Goal: Transaction & Acquisition: Purchase product/service

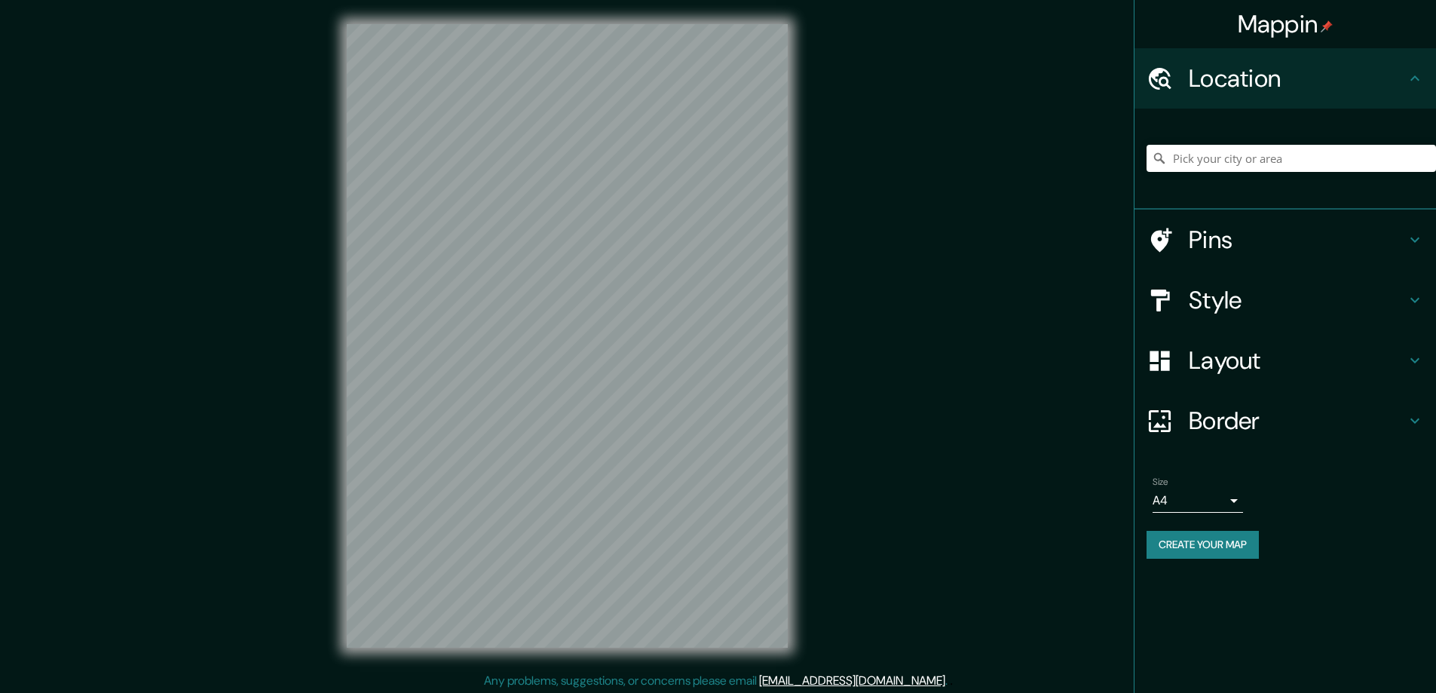
click at [1208, 301] on h4 "Style" at bounding box center [1297, 300] width 217 height 30
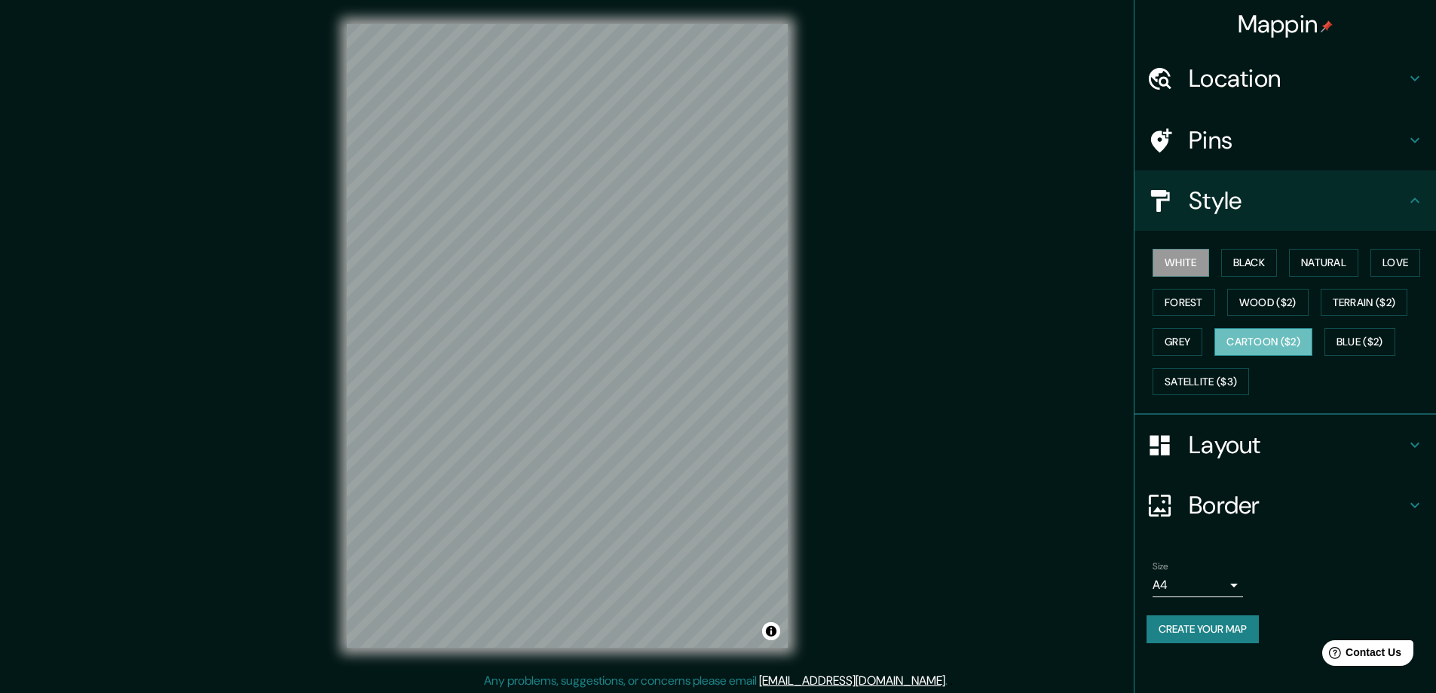
click at [1253, 334] on button "Cartoon ($2)" at bounding box center [1263, 342] width 98 height 28
click at [1252, 255] on button "Black" at bounding box center [1249, 263] width 57 height 28
click at [1237, 446] on h4 "Layout" at bounding box center [1297, 445] width 217 height 30
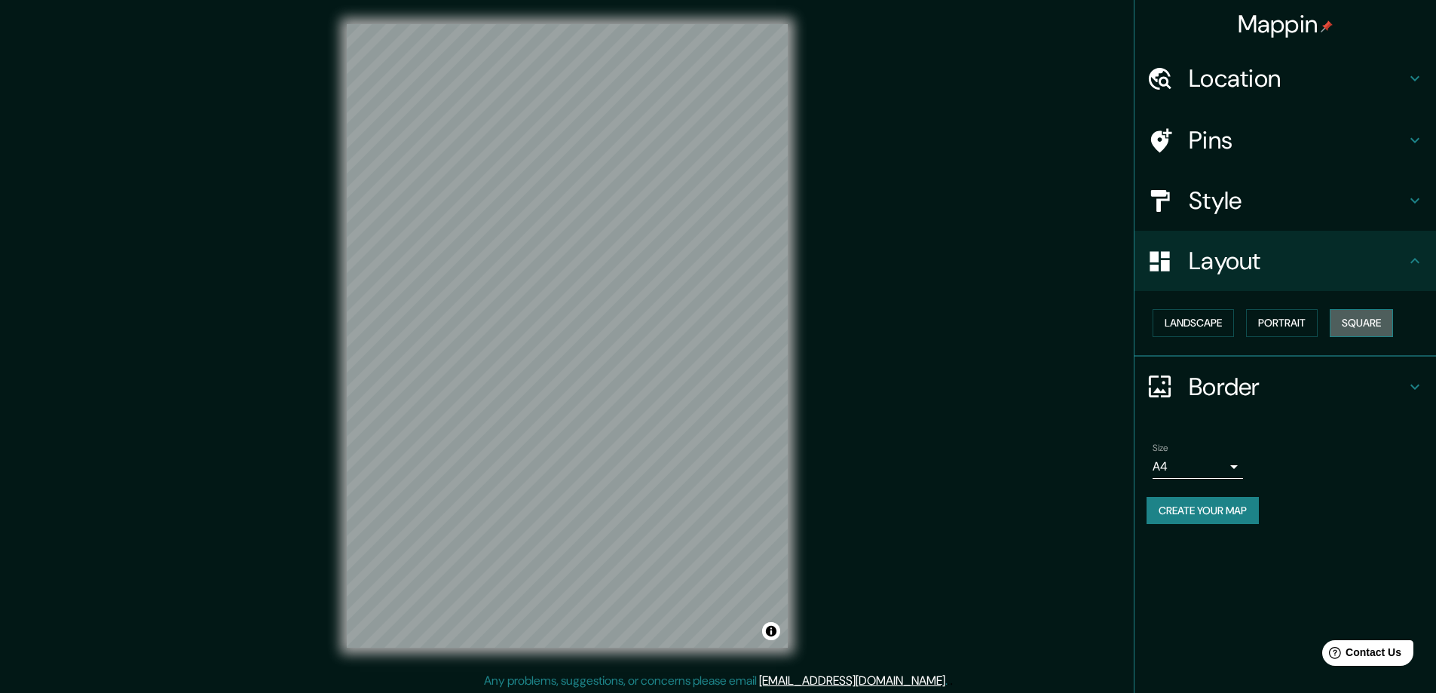
click at [1367, 320] on button "Square" at bounding box center [1361, 323] width 63 height 28
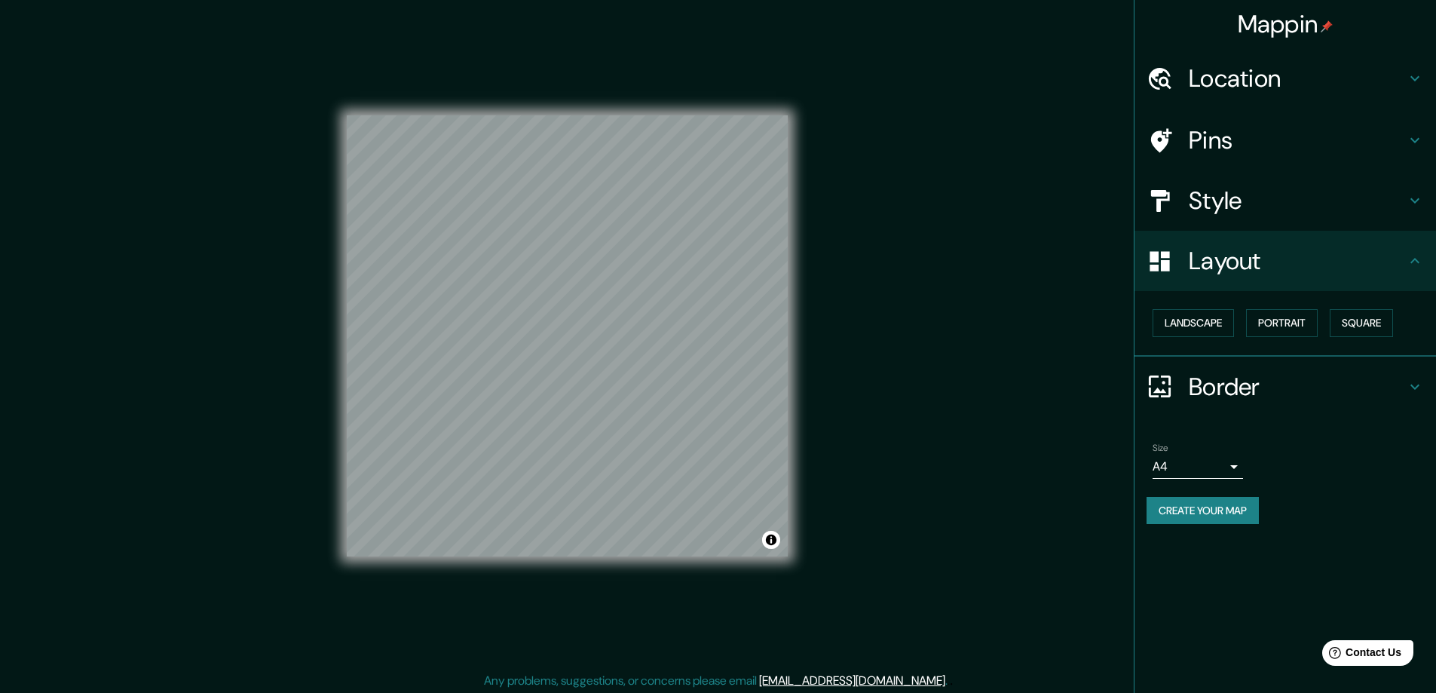
click at [1232, 465] on body "Mappin Location Pins Style Layout Landscape Portrait Square Border Choose a bor…" at bounding box center [718, 346] width 1436 height 693
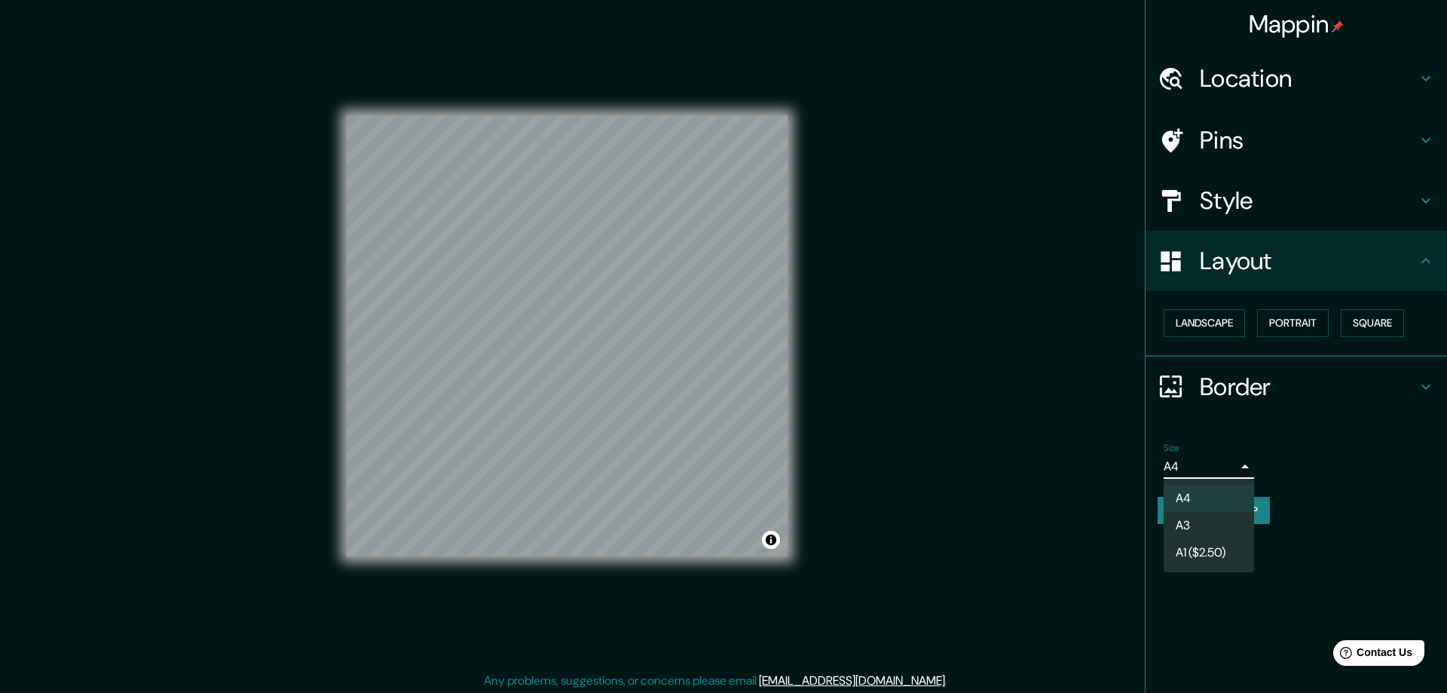
click at [1205, 519] on li "A3" at bounding box center [1209, 525] width 90 height 27
type input "a4"
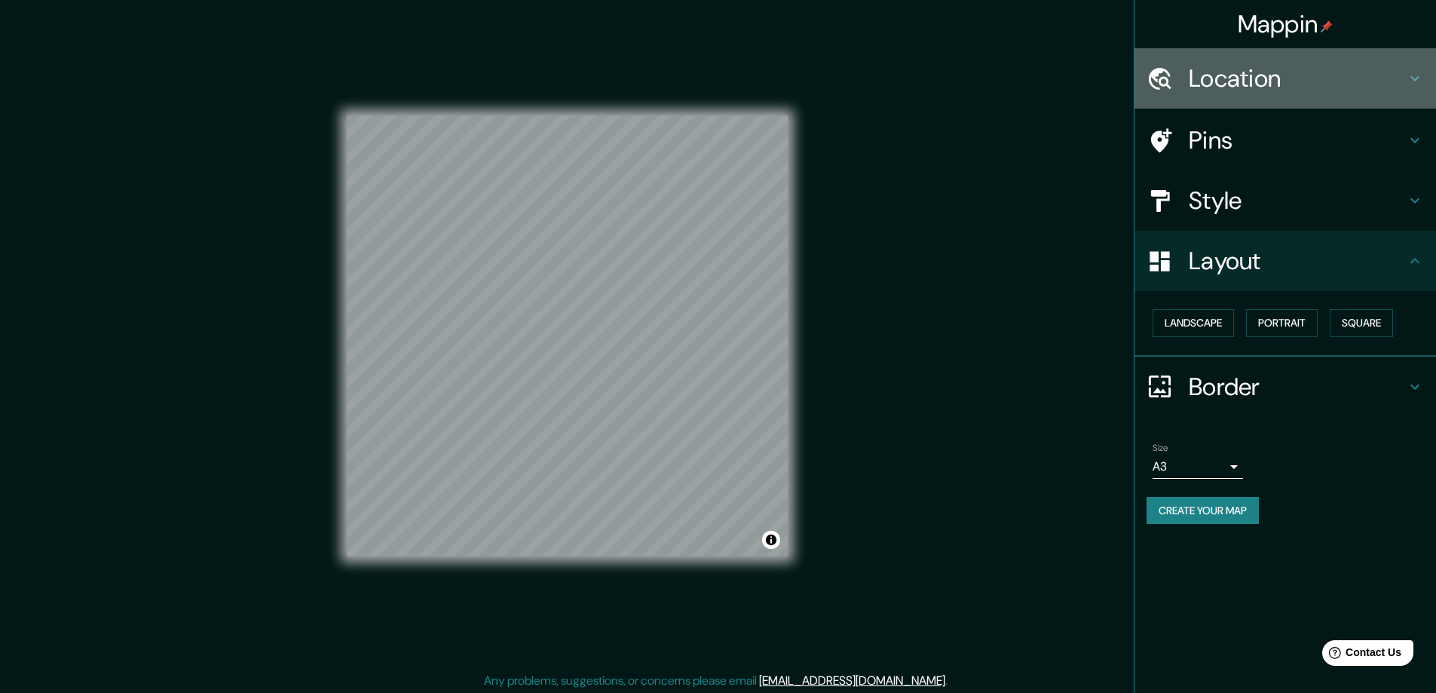
click at [1219, 75] on h4 "Location" at bounding box center [1297, 78] width 217 height 30
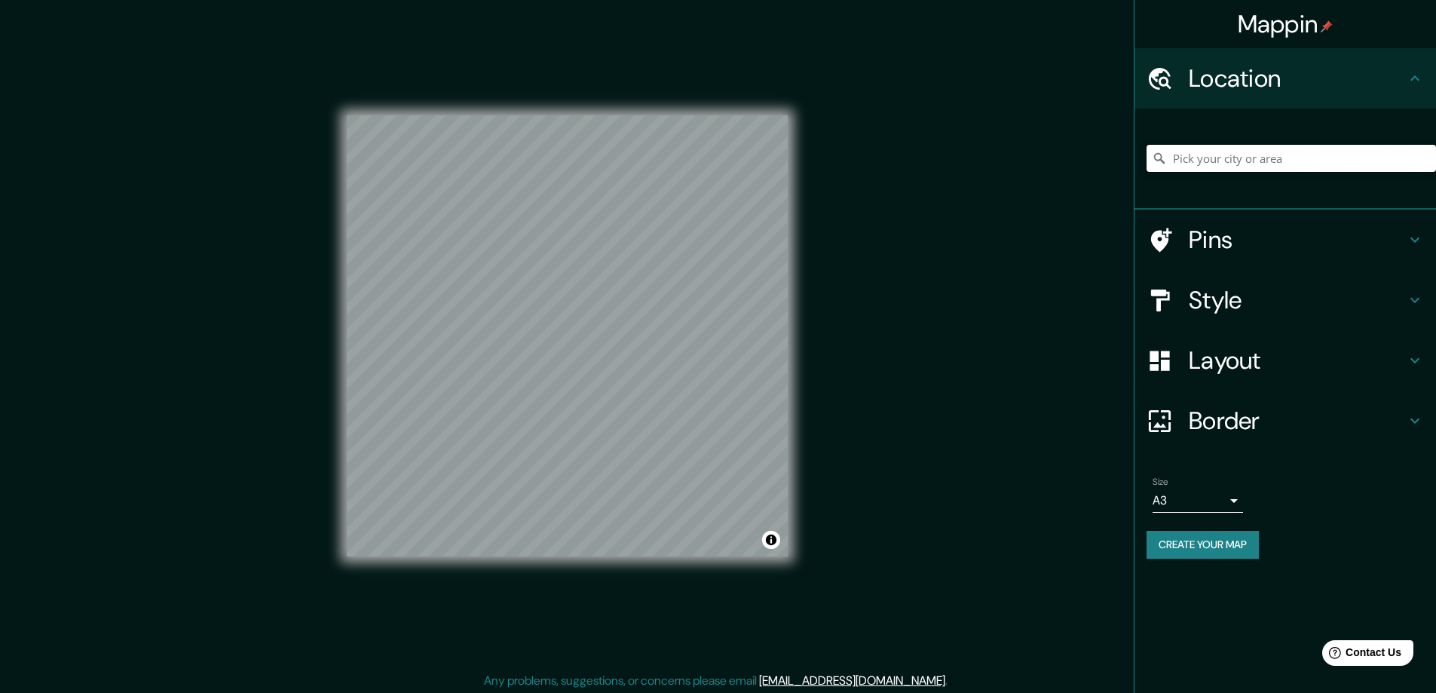
paste input "E139 WIS-22, Waupaca, WI 54981"
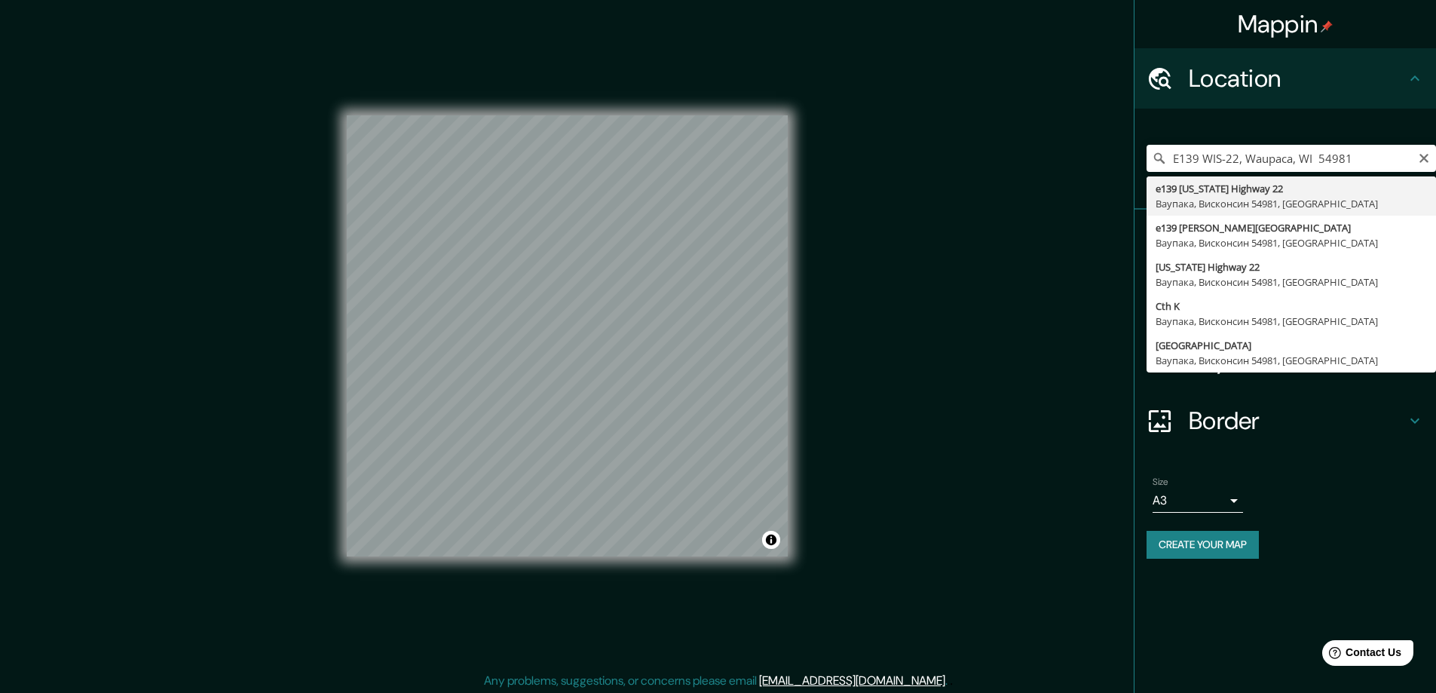
type input "e139 [US_STATE][GEOGRAPHIC_DATA], [GEOGRAPHIC_DATA], [GEOGRAPHIC_DATA] 54981, […"
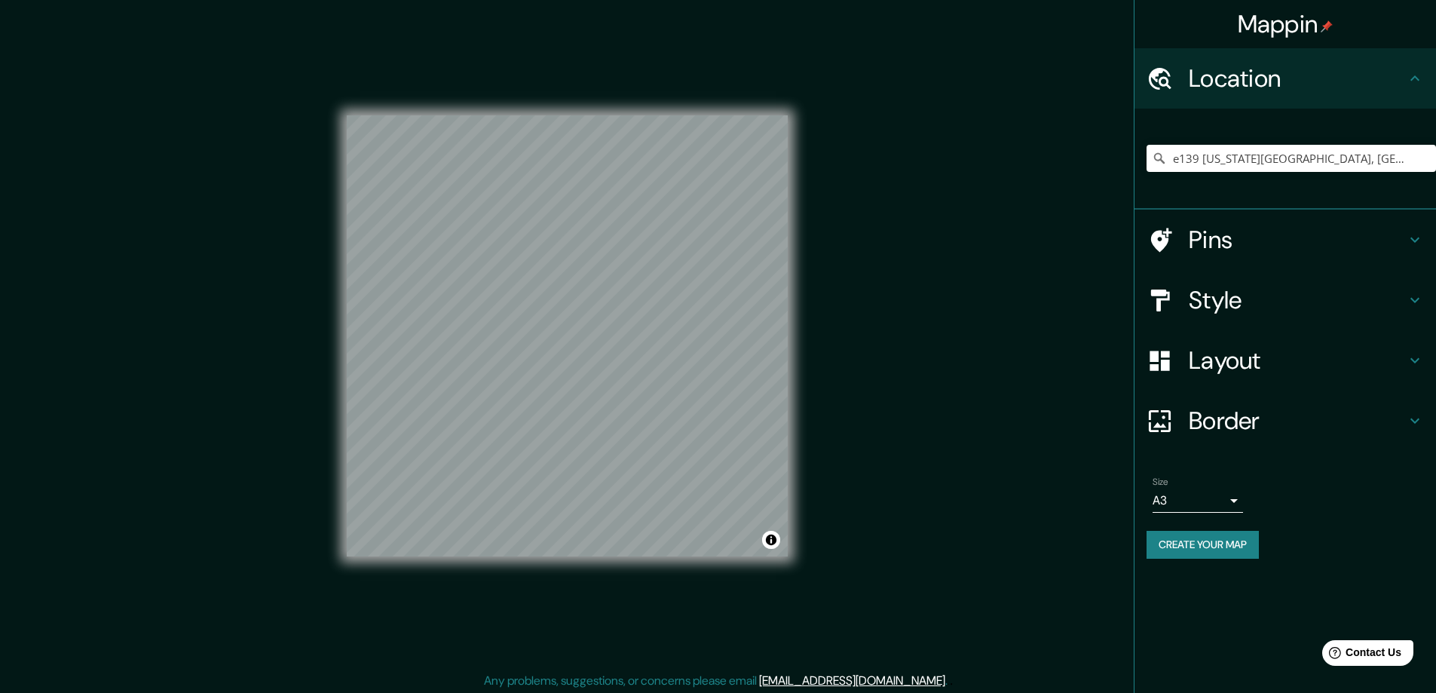
click at [1169, 540] on button "Create your map" at bounding box center [1202, 545] width 112 height 28
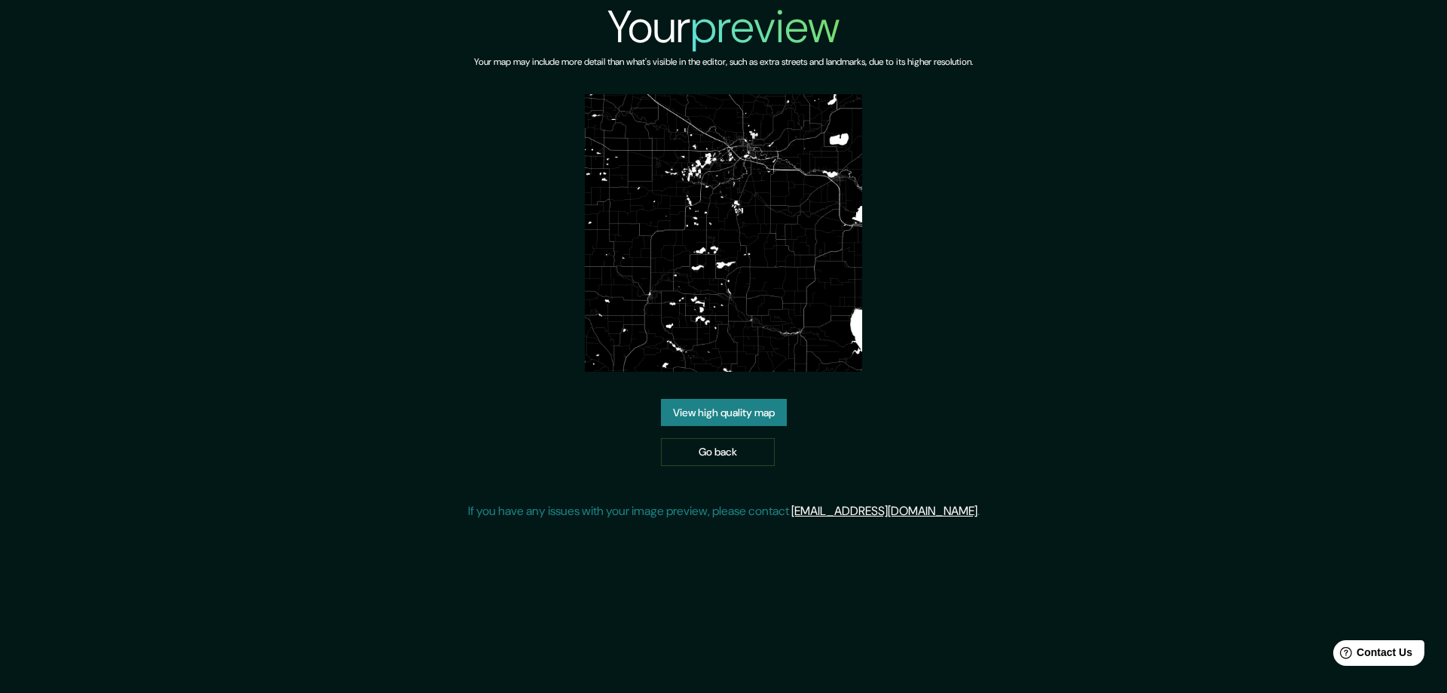
click at [730, 409] on link "View high quality map" at bounding box center [724, 413] width 126 height 28
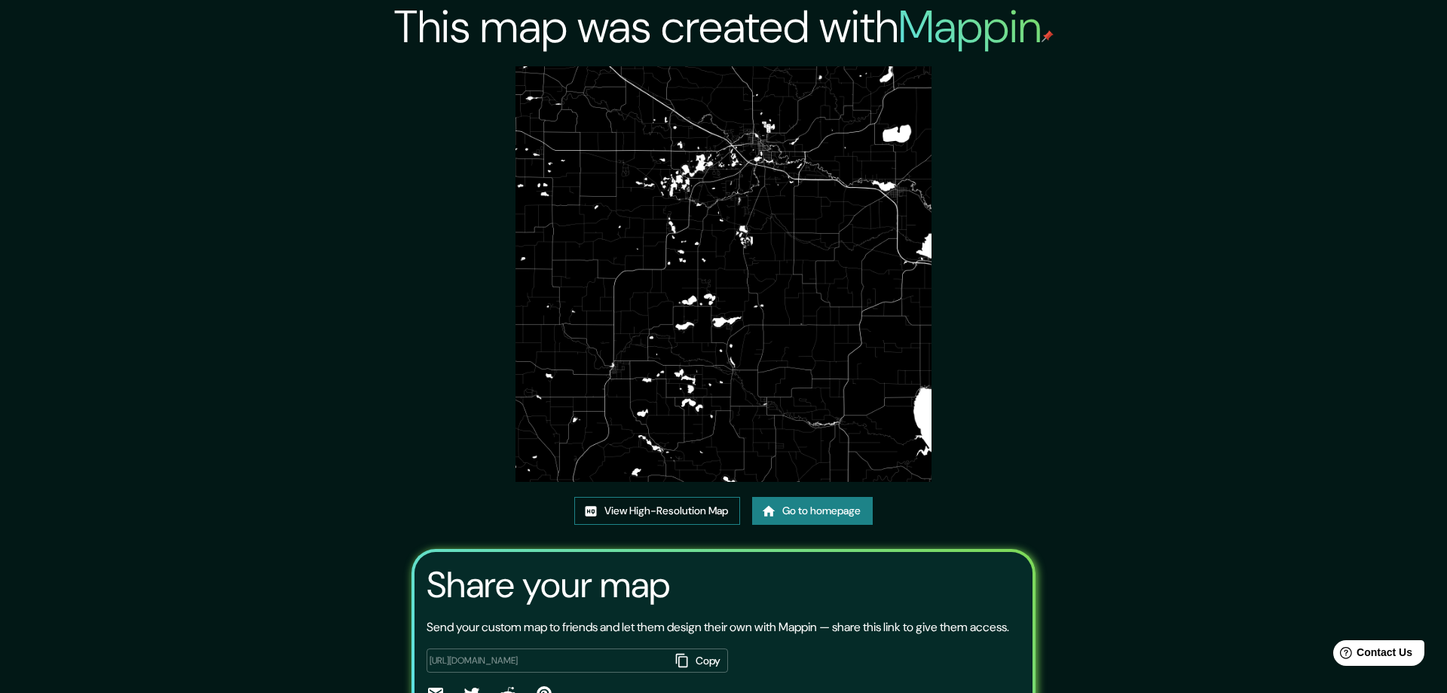
click at [620, 505] on link "View High-Resolution Map" at bounding box center [657, 511] width 166 height 28
click at [761, 512] on icon at bounding box center [763, 510] width 13 height 11
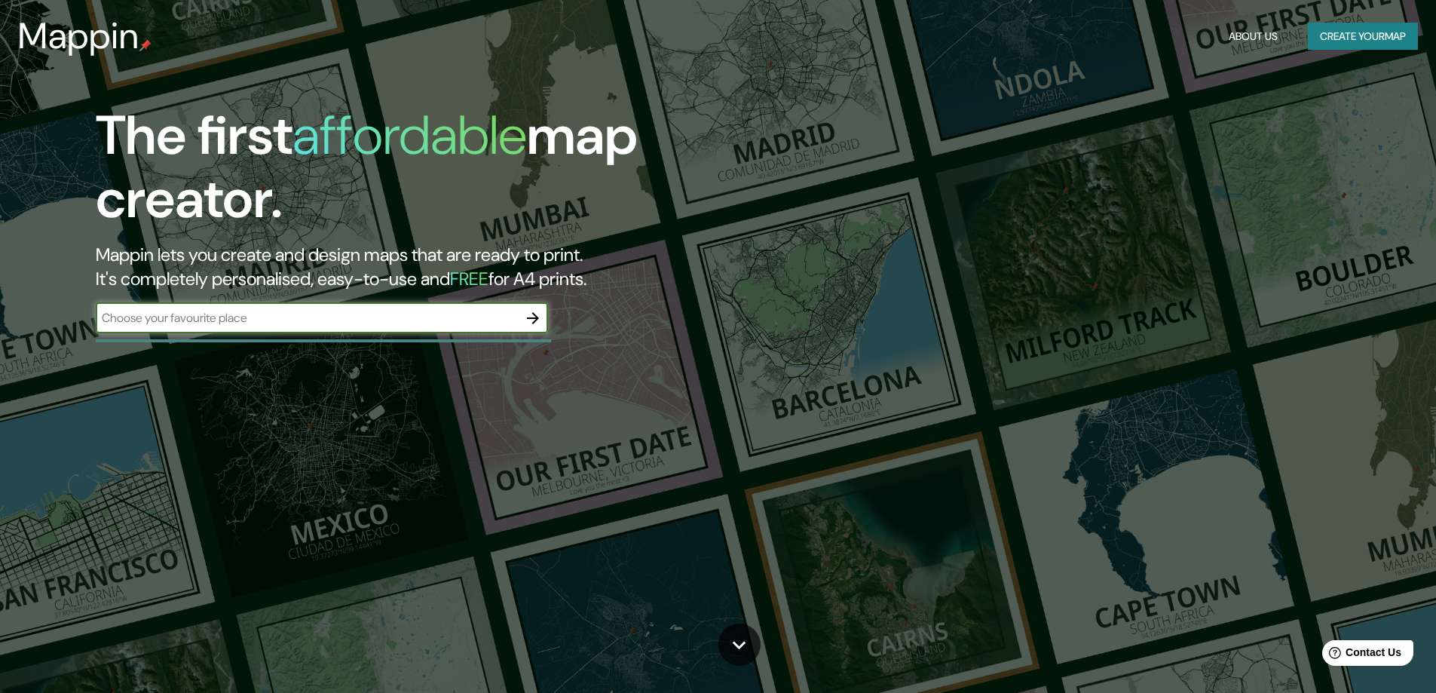
click at [532, 316] on icon "button" at bounding box center [533, 318] width 18 height 18
